Goal: Task Accomplishment & Management: Use online tool/utility

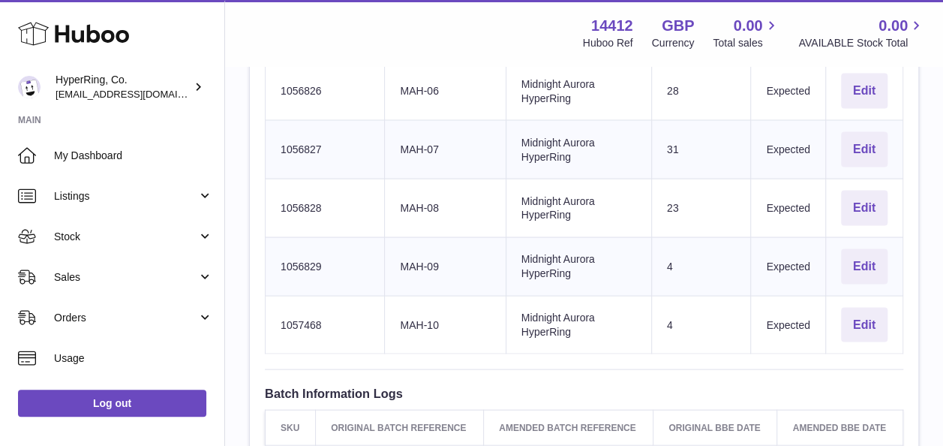
scroll to position [1282, 0]
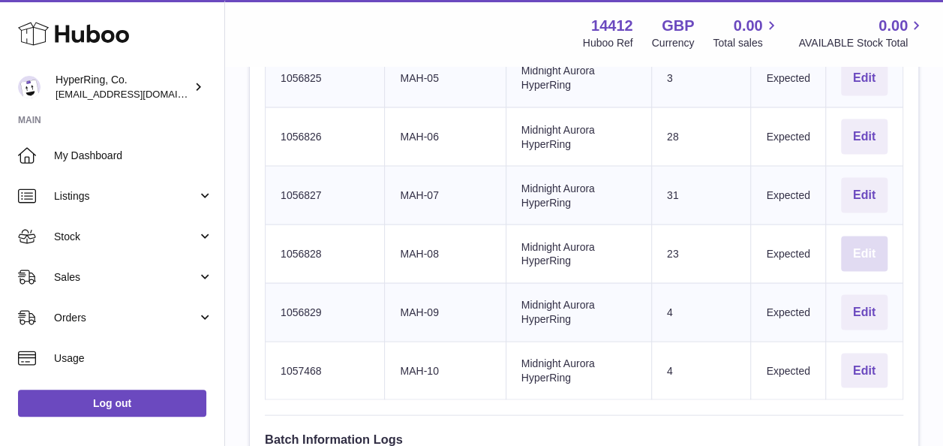
click at [873, 237] on button "Edit" at bounding box center [864, 253] width 47 height 35
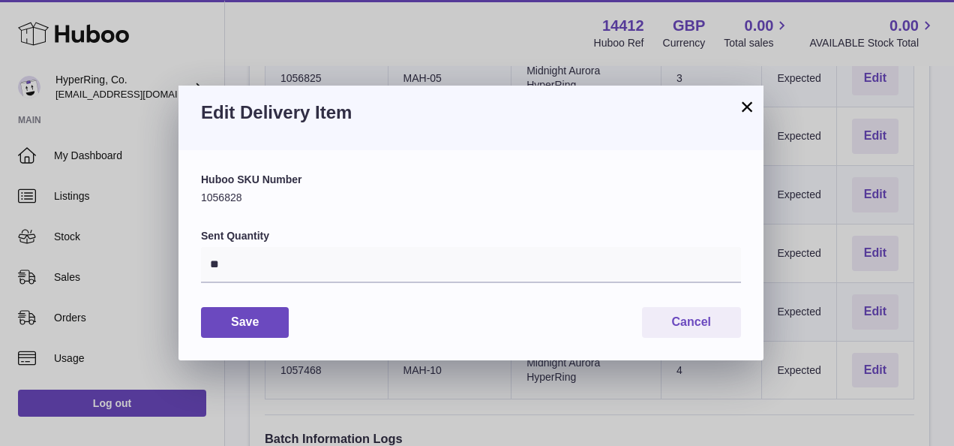
click at [753, 102] on button "×" at bounding box center [747, 107] width 18 height 18
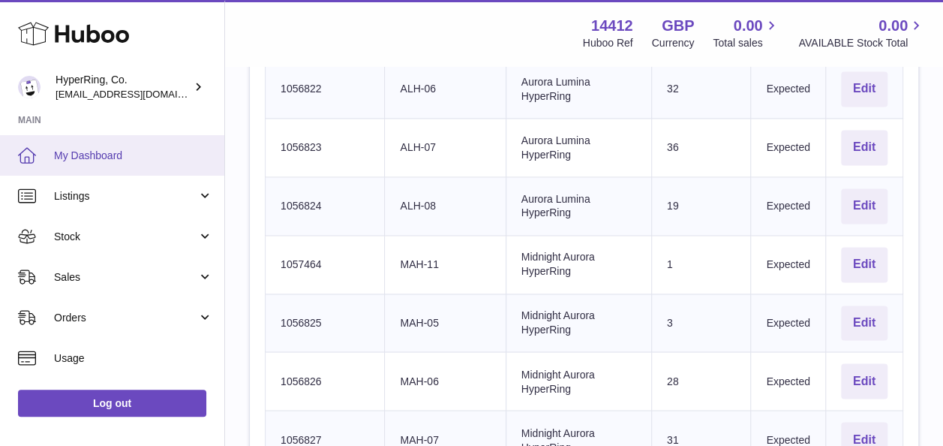
scroll to position [1056, 0]
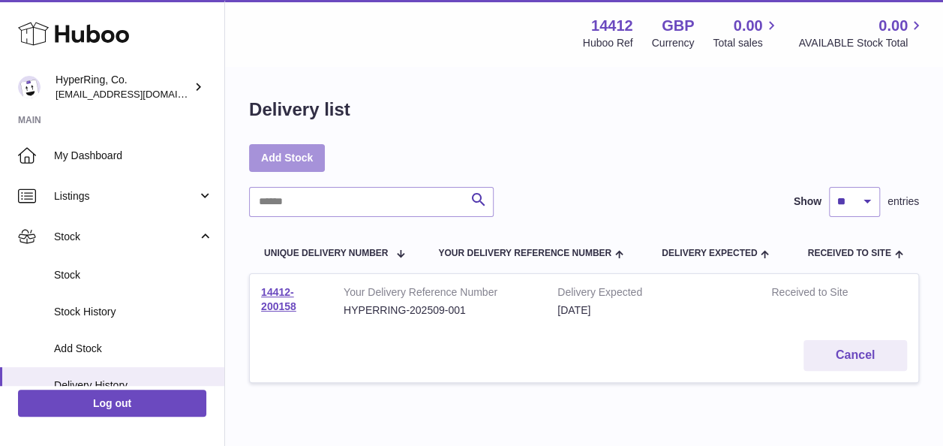
click at [313, 156] on link "Add Stock" at bounding box center [287, 157] width 76 height 27
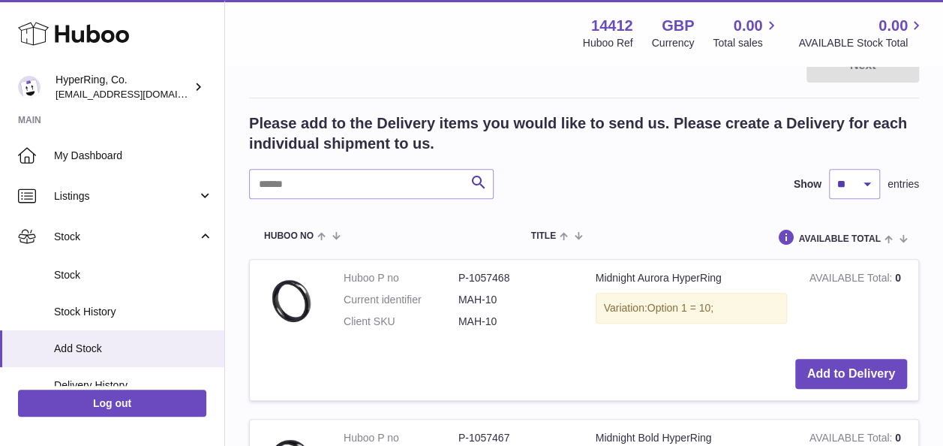
scroll to position [306, 0]
